Goal: Navigation & Orientation: Find specific page/section

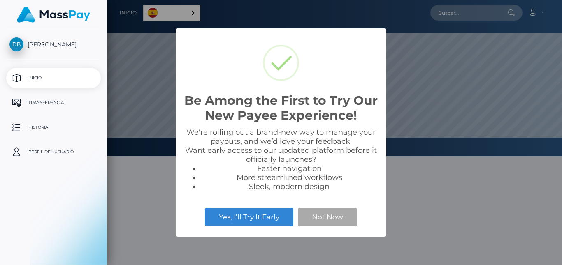
scroll to position [156, 455]
select select
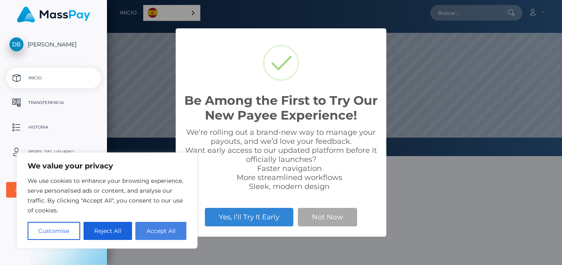
click at [152, 230] on button "Accept All" at bounding box center [160, 231] width 51 height 18
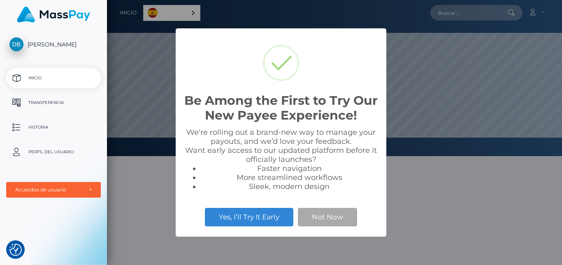
checkbox input "true"
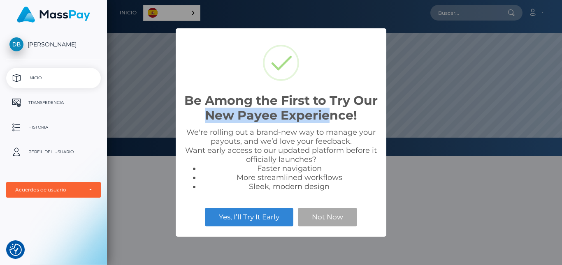
drag, startPoint x: 256, startPoint y: 108, endPoint x: 326, endPoint y: 121, distance: 71.5
click at [326, 121] on h2 "Be Among the First to Try Our New Payee Experience!" at bounding box center [281, 108] width 194 height 30
drag, startPoint x: 283, startPoint y: 116, endPoint x: 316, endPoint y: 124, distance: 34.7
click at [316, 124] on div "Be Among the First to Try Our New Payee Experience! ×" at bounding box center [281, 82] width 194 height 91
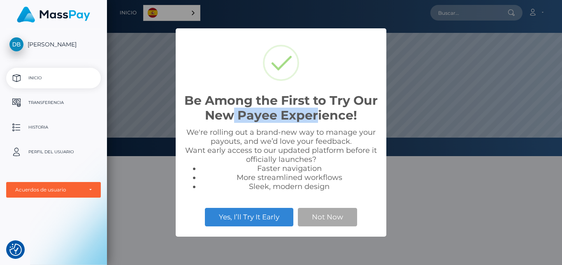
click at [316, 124] on div "Be Among the First to Try Our New Payee Experience! ×" at bounding box center [281, 82] width 194 height 91
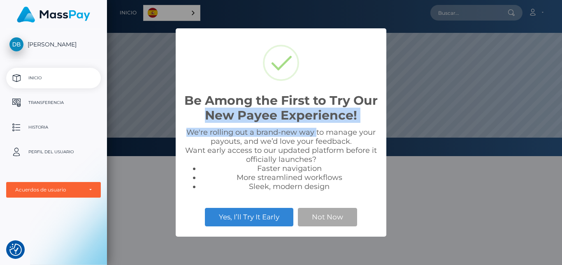
drag, startPoint x: 199, startPoint y: 120, endPoint x: 321, endPoint y: 137, distance: 123.0
click at [318, 137] on div "Be Among the First to Try Our New Payee Experience! × We're rolling out a brand…" at bounding box center [281, 132] width 211 height 209
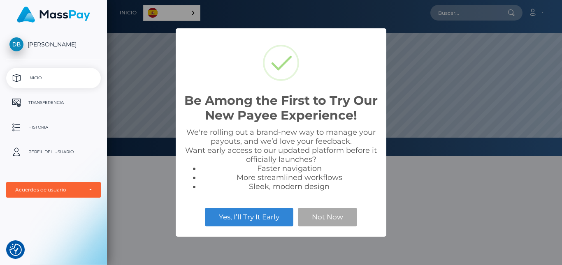
click at [321, 137] on div "We're rolling out a brand-new way to manage your payouts, and we’d love your fe…" at bounding box center [281, 159] width 194 height 63
drag, startPoint x: 329, startPoint y: 137, endPoint x: 370, endPoint y: 139, distance: 40.7
click at [370, 139] on div "We're rolling out a brand-new way to manage your payouts, and we’d love your fe…" at bounding box center [281, 159] width 194 height 63
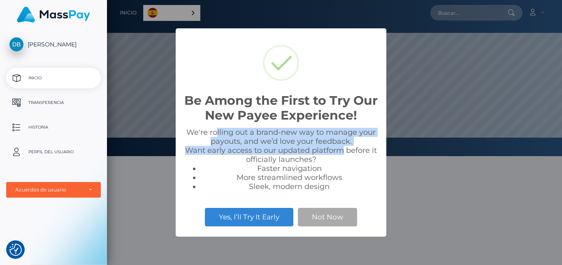
drag, startPoint x: 218, startPoint y: 135, endPoint x: 341, endPoint y: 153, distance: 124.2
click at [341, 153] on div "We're rolling out a brand-new way to manage your payouts, and we’d love your fe…" at bounding box center [281, 159] width 194 height 63
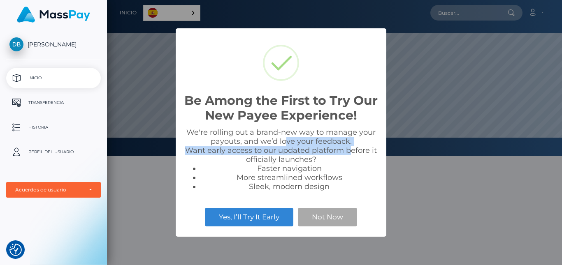
drag, startPoint x: 325, startPoint y: 143, endPoint x: 352, endPoint y: 148, distance: 27.2
click at [352, 148] on div "We're rolling out a brand-new way to manage your payouts, and we’d love your fe…" at bounding box center [281, 159] width 194 height 63
drag, startPoint x: 230, startPoint y: 149, endPoint x: 352, endPoint y: 151, distance: 121.8
click at [352, 151] on div "We're rolling out a brand-new way to manage your payouts, and we’d love your fe…" at bounding box center [281, 159] width 194 height 63
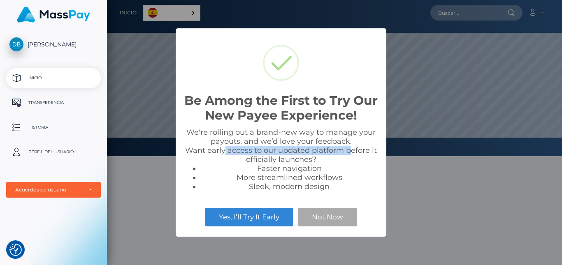
click at [352, 151] on div "Be Among the First to Try Our New Payee Experience! × We're rolling out a brand…" at bounding box center [281, 132] width 211 height 209
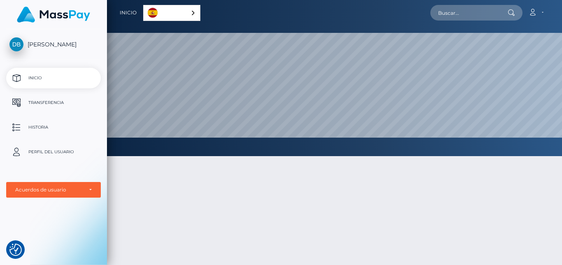
drag, startPoint x: 289, startPoint y: 164, endPoint x: 313, endPoint y: 178, distance: 27.6
click at [313, 178] on div at bounding box center [334, 251] width 455 height 215
